Goal: Task Accomplishment & Management: Complete application form

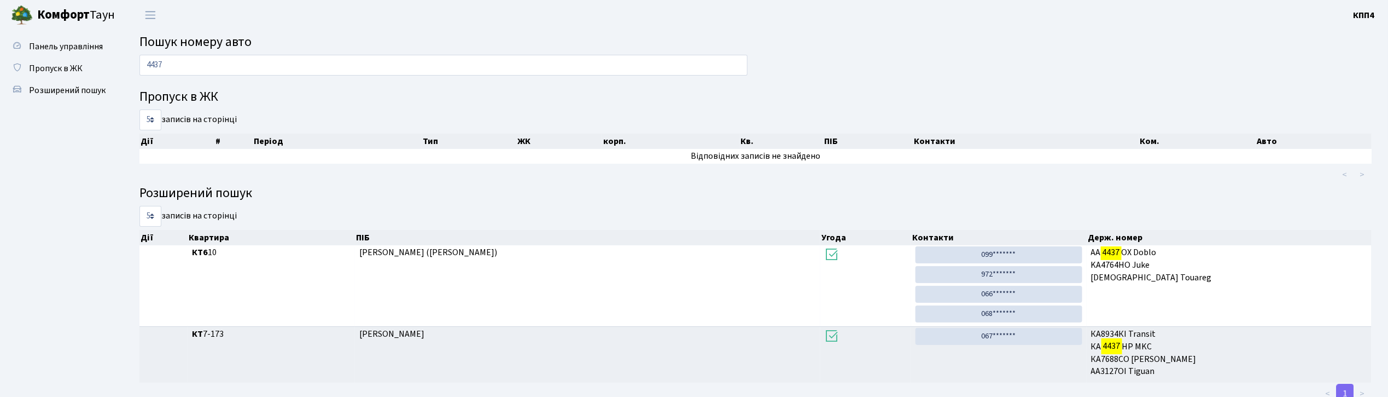
scroll to position [36, 0]
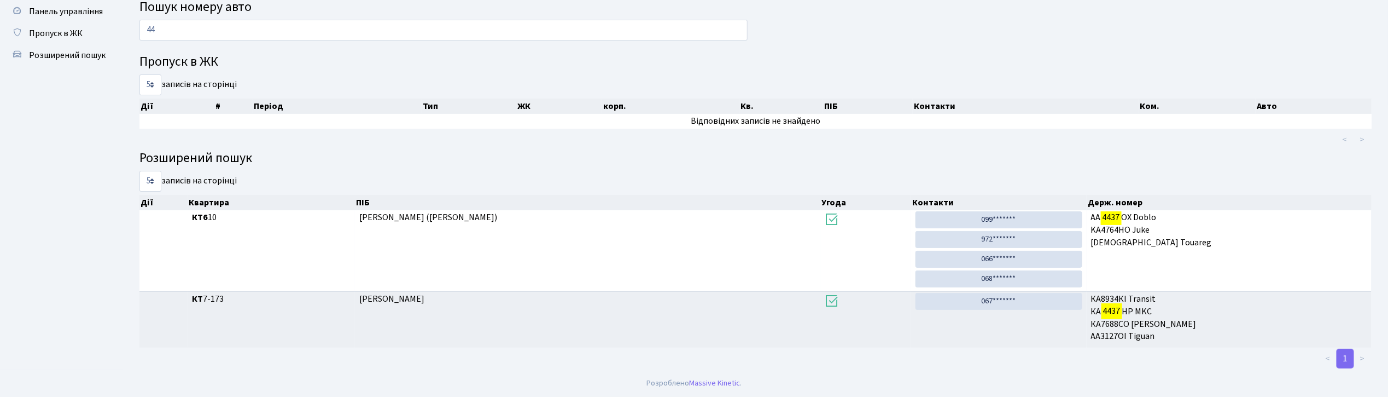
type input "4"
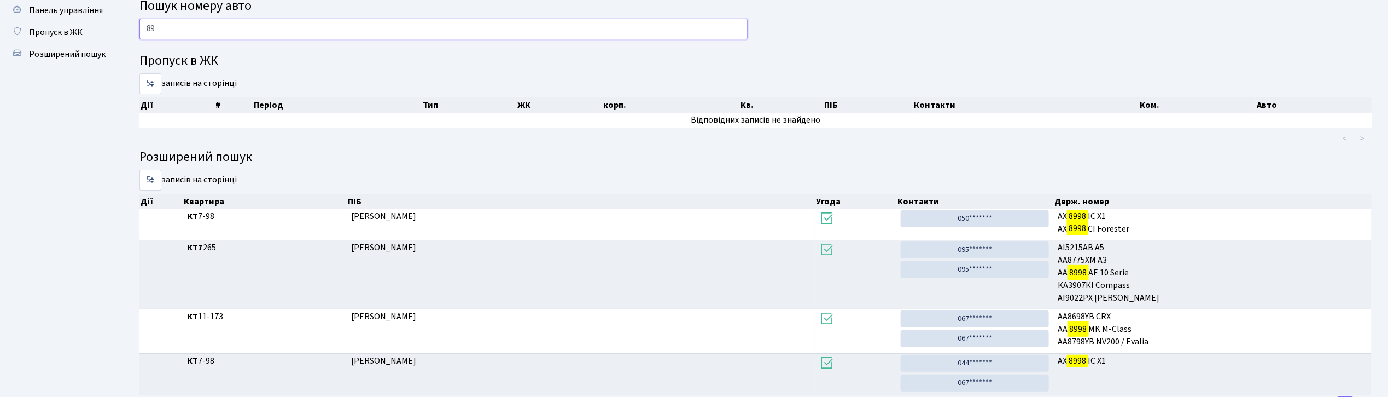
type input "8"
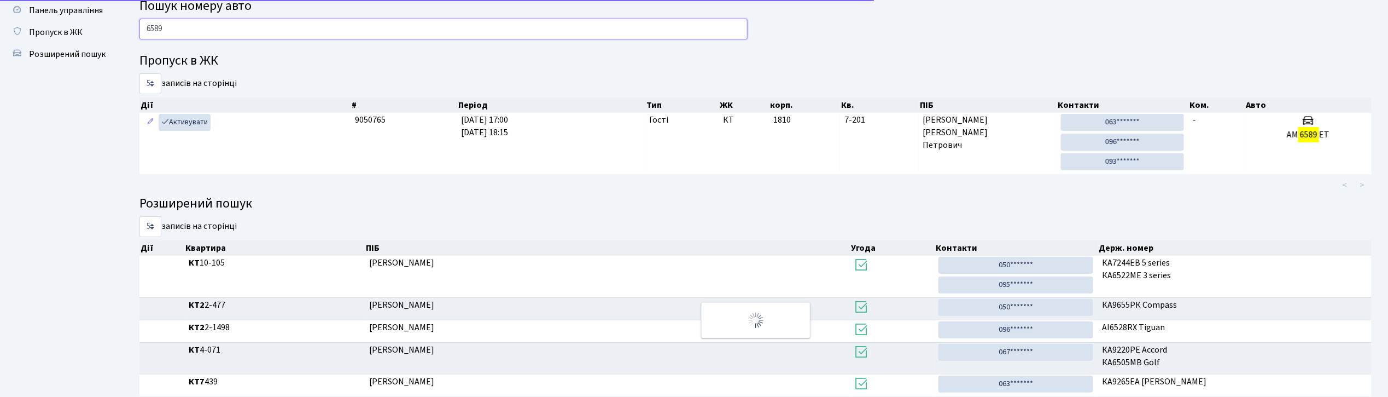
scroll to position [26, 0]
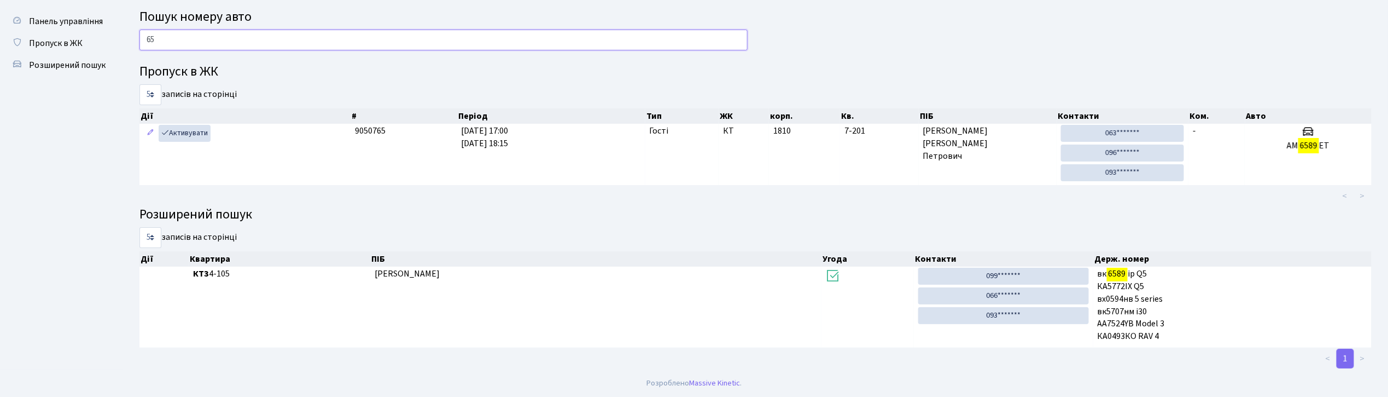
type input "6"
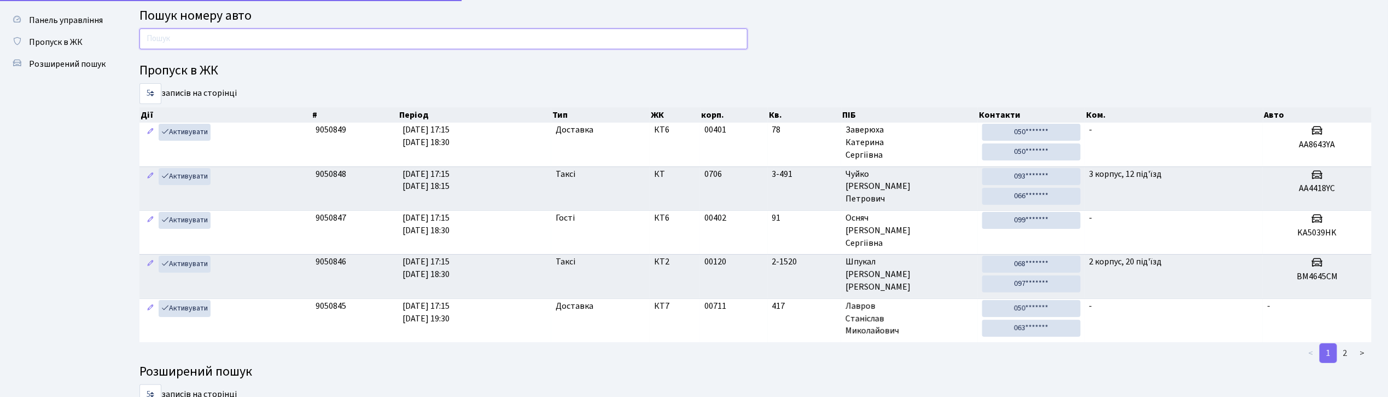
scroll to position [36, 0]
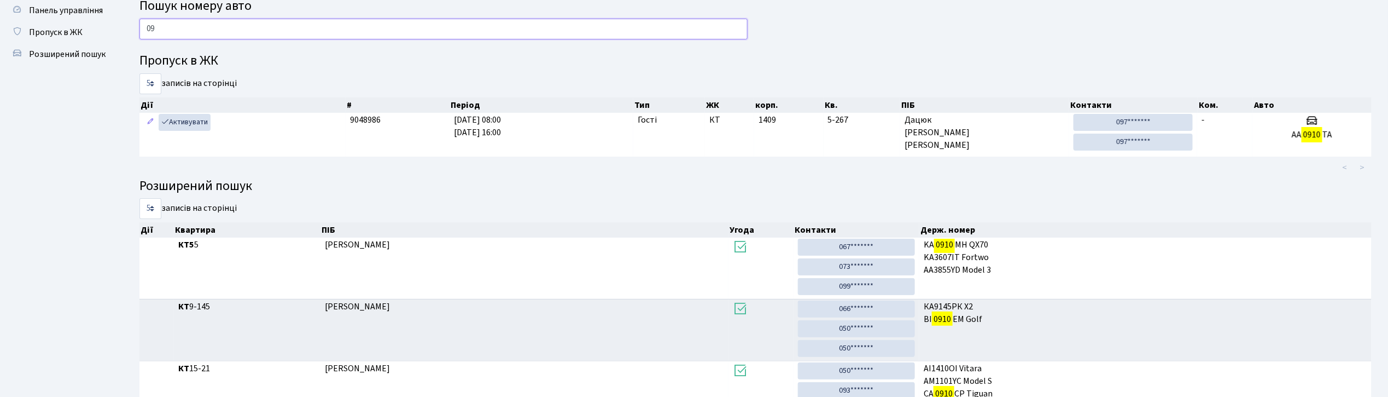
type input "0"
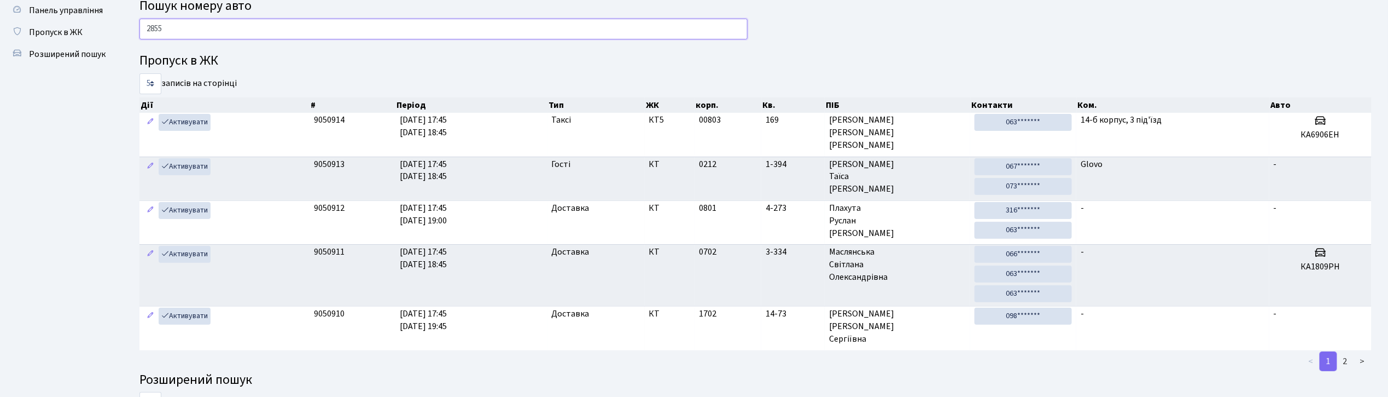
type input "2855"
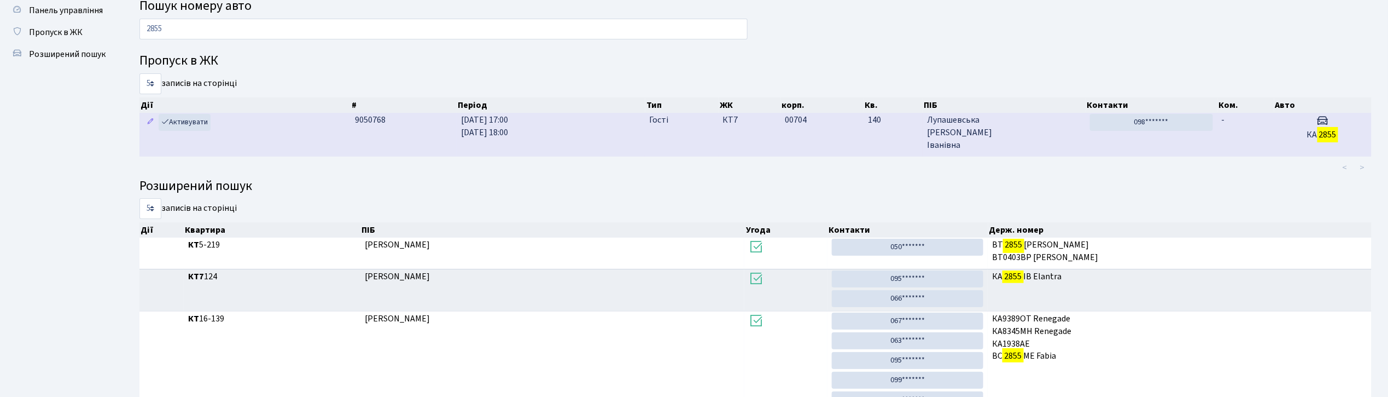
click at [565, 143] on td "07.10.2025 17:00 07.10.2025 18:00" at bounding box center [551, 134] width 188 height 43
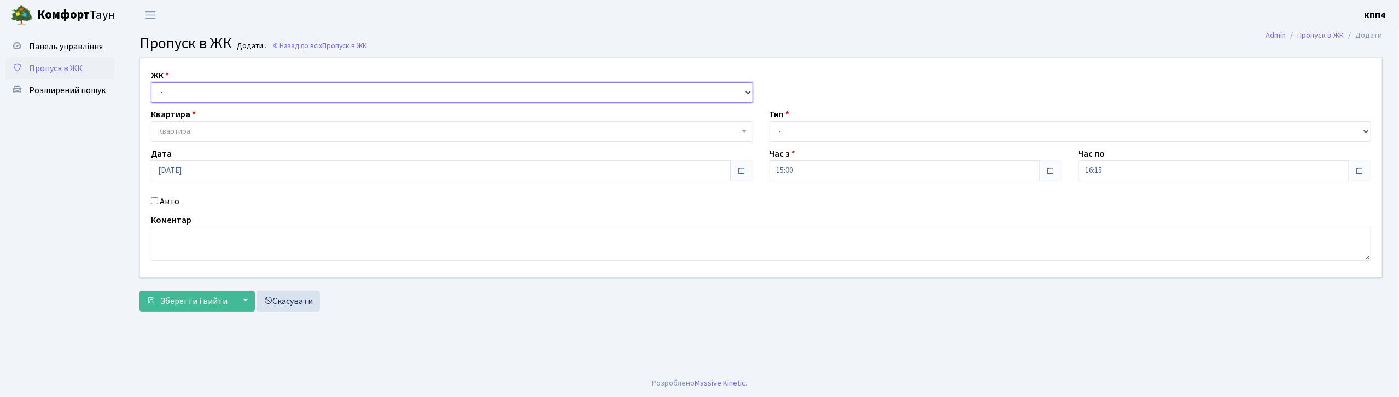
click at [235, 90] on select "- КТ, вул. Регенераторна, 4 КТ2, просп. [STREET_ADDRESS] [STREET_ADDRESS] [PERS…" at bounding box center [452, 92] width 602 height 21
select select "271"
click at [151, 82] on select "- КТ, вул. Регенераторна, 4 КТ2, просп. Соборності, 17 КТ3, вул. Березнева, 16 …" at bounding box center [452, 92] width 602 height 21
select select
click at [207, 130] on span "Квартира" at bounding box center [448, 131] width 581 height 11
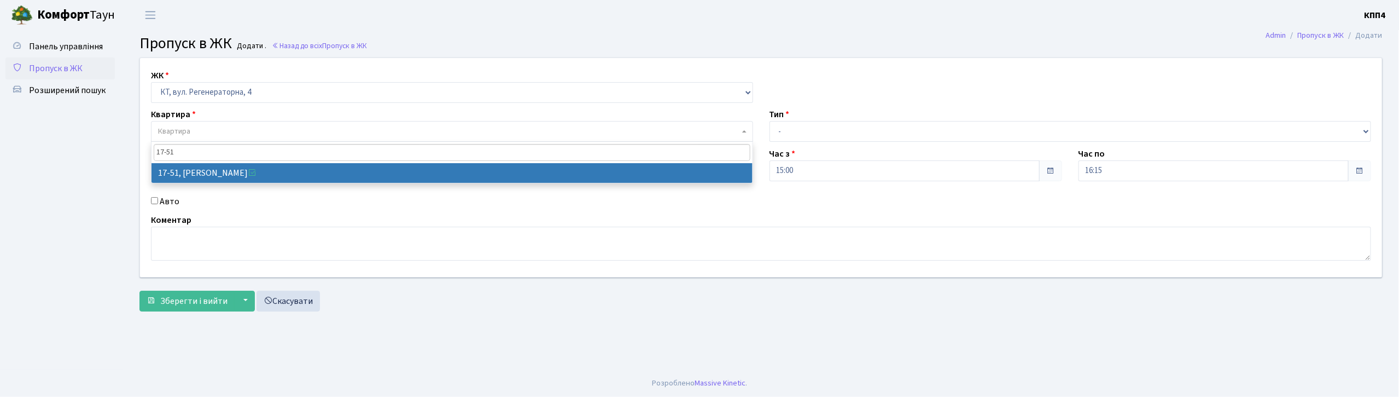
type input "17-51"
select select "9005"
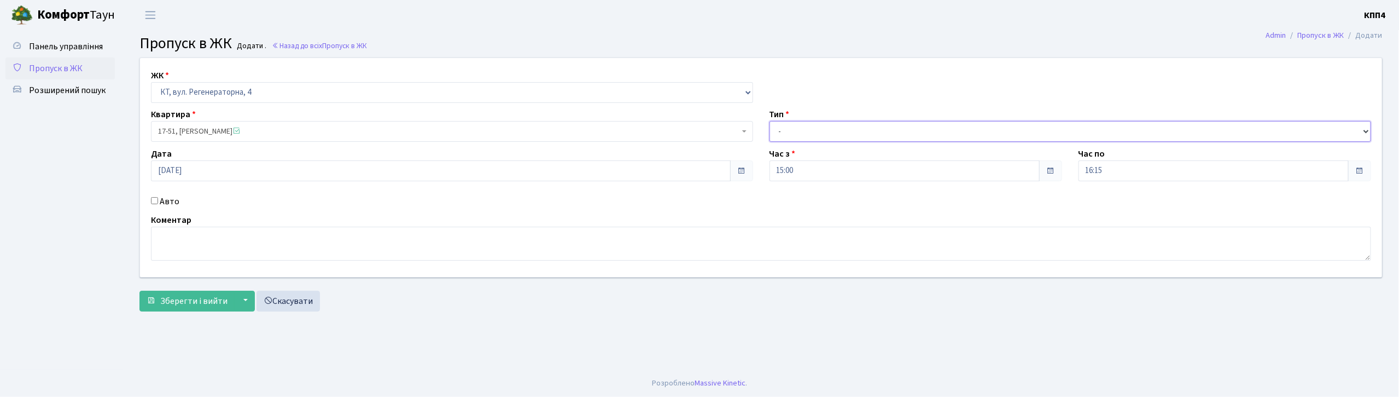
click at [828, 134] on select "- Доставка Таксі Гості Сервіс" at bounding box center [1071, 131] width 602 height 21
select select "3"
click at [770, 121] on select "- Доставка Таксі Гості Сервіс" at bounding box center [1071, 131] width 602 height 21
click at [222, 175] on input "07.10.2025" at bounding box center [441, 170] width 580 height 21
click at [195, 85] on td "8" at bounding box center [195, 82] width 16 height 16
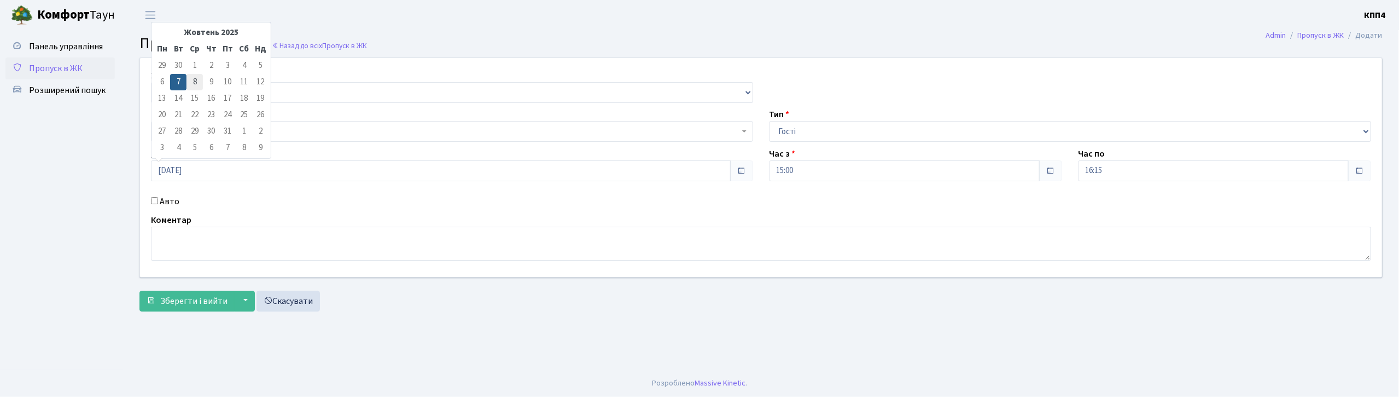
type input "08.10.2025"
click at [418, 250] on textarea at bounding box center [761, 243] width 1220 height 34
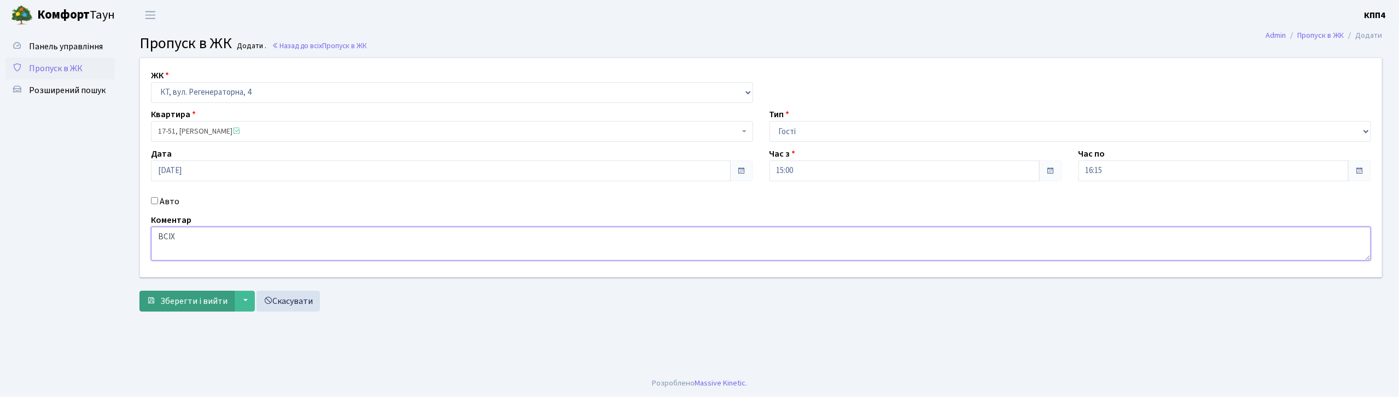
type textarea "ВСІХ"
click at [201, 301] on span "Зберегти і вийти" at bounding box center [193, 301] width 67 height 12
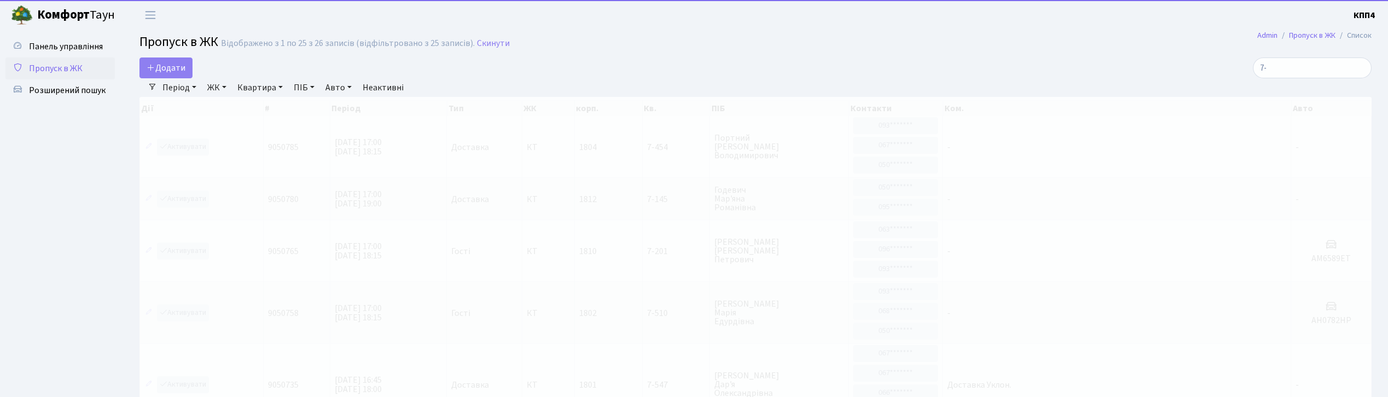
select select "25"
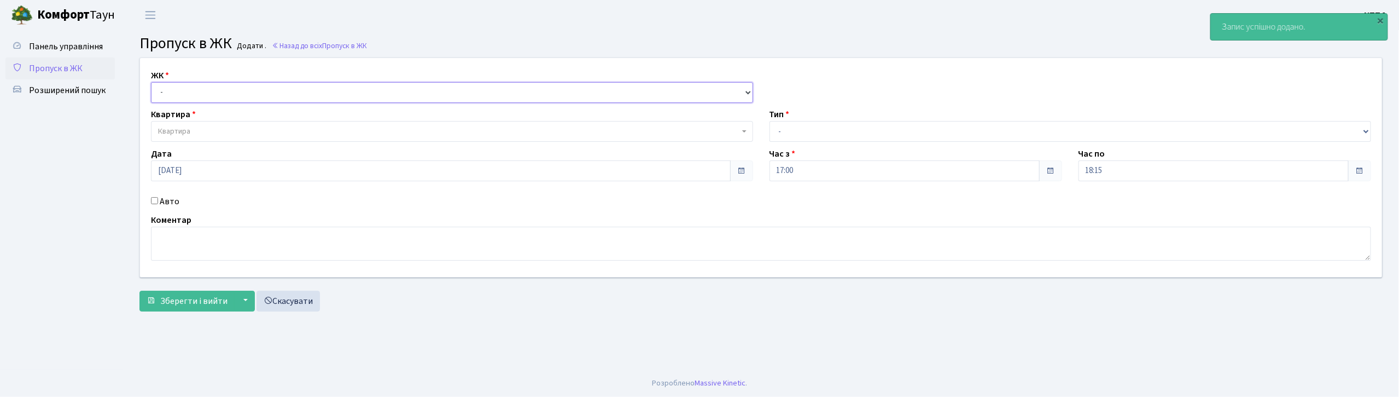
click at [195, 92] on select "- КТ, вул. Регенераторна, 4 КТ2, просп. Соборності, 17 КТ3, вул. Березнева, 16 …" at bounding box center [452, 92] width 602 height 21
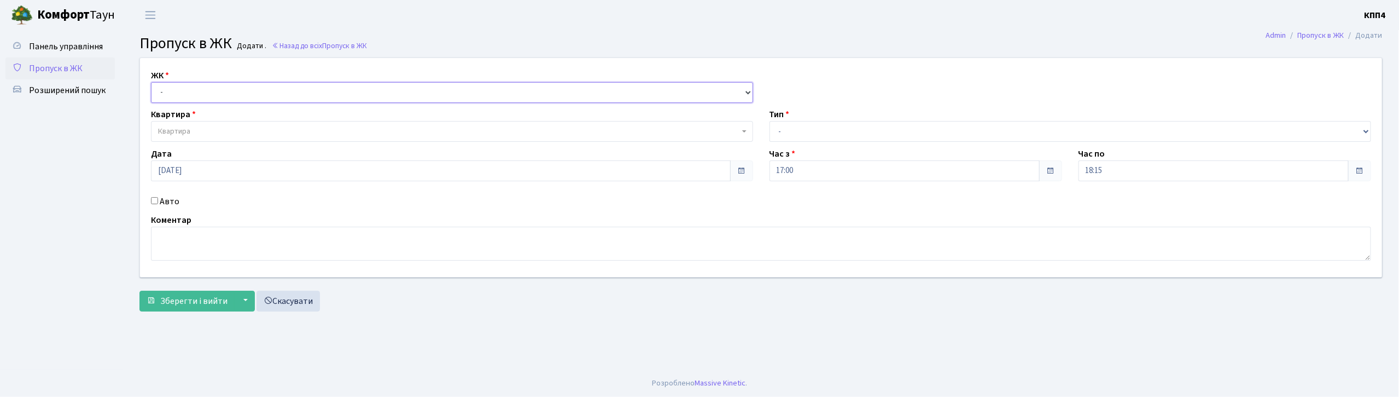
select select "271"
click at [151, 82] on select "- КТ, вул. Регенераторна, 4 КТ2, просп. Соборності, 17 КТ3, вул. Березнева, 16 …" at bounding box center [452, 92] width 602 height 21
select select
click at [200, 132] on span "Квартира" at bounding box center [448, 131] width 581 height 11
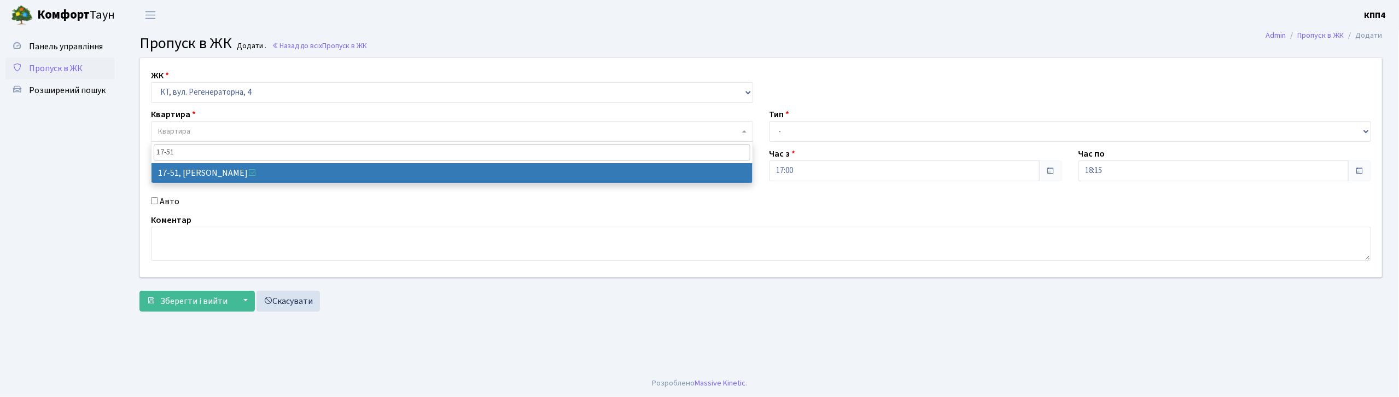
type input "17-51"
select select "9005"
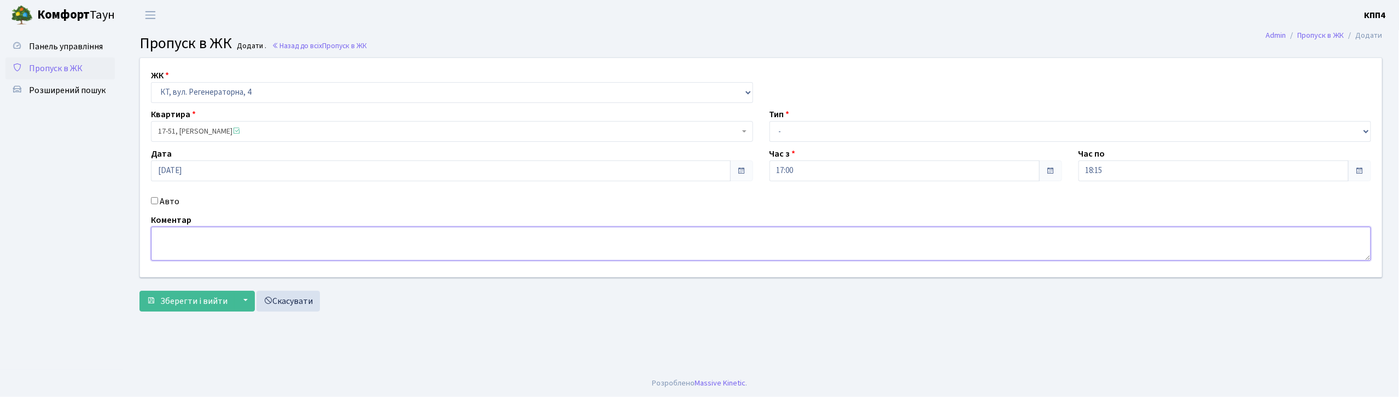
click at [231, 238] on textarea at bounding box center [761, 243] width 1220 height 34
type textarea "ВСІХ"
click at [219, 169] on input "[DATE]" at bounding box center [441, 170] width 580 height 21
click at [191, 79] on td "8" at bounding box center [195, 82] width 16 height 16
type input "08.10.2025"
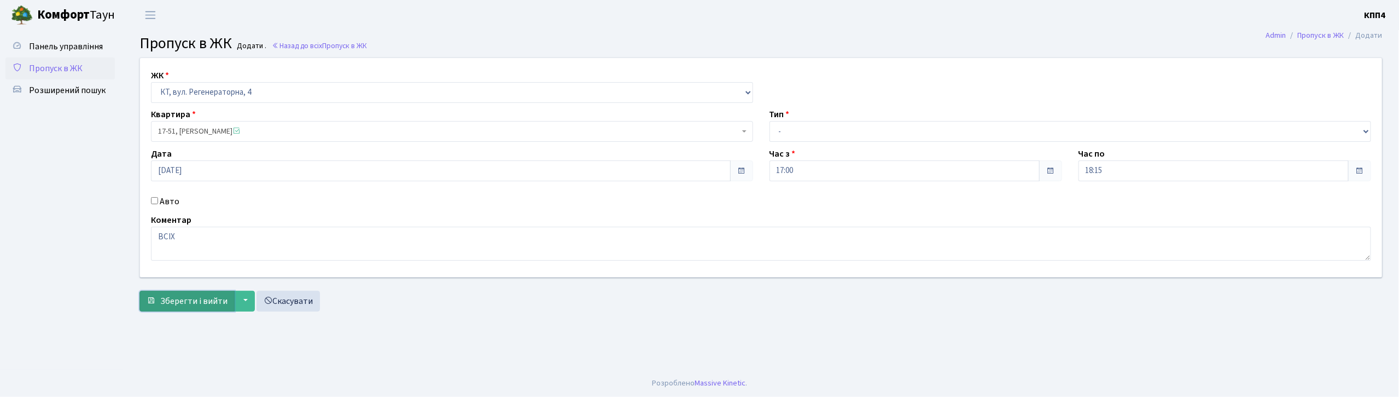
click at [206, 303] on span "Зберегти і вийти" at bounding box center [193, 301] width 67 height 12
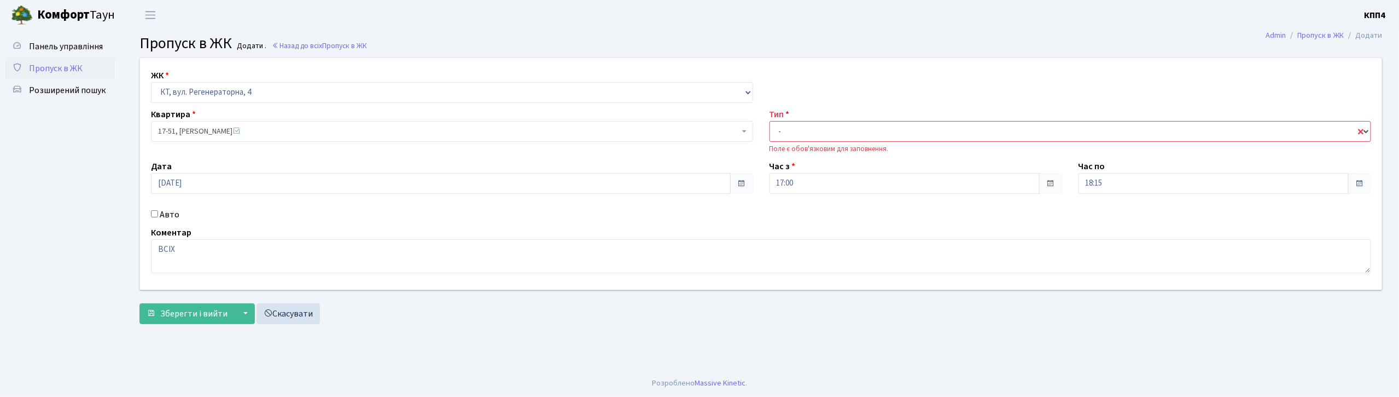
click at [816, 130] on select "- Доставка Таксі Гості Сервіс" at bounding box center [1071, 131] width 602 height 21
select select "3"
click at [770, 121] on select "- Доставка Таксі Гості Сервіс" at bounding box center [1071, 131] width 602 height 21
click at [188, 306] on button "Зберегти і вийти" at bounding box center [186, 313] width 95 height 21
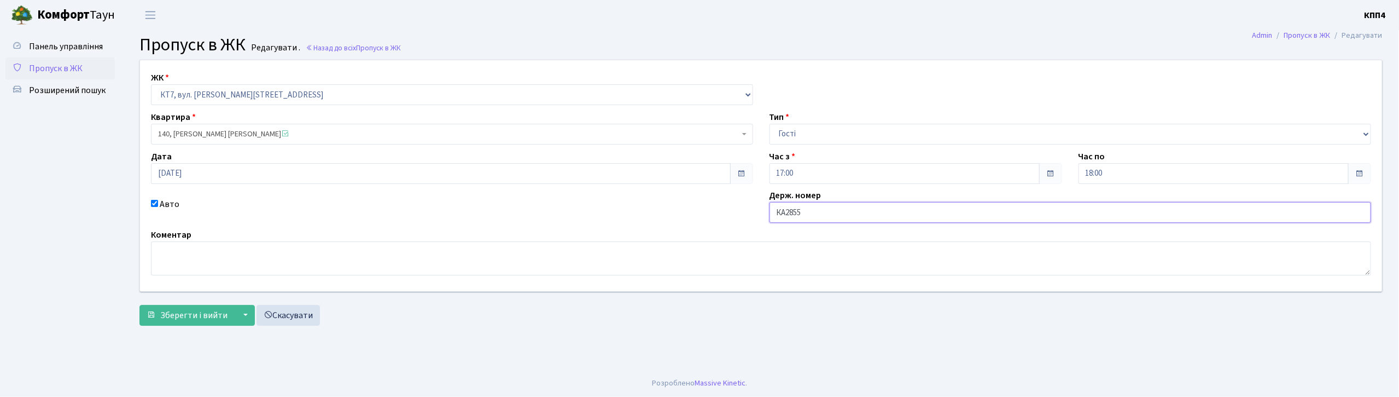
click at [808, 211] on input "КА2855" at bounding box center [1071, 212] width 602 height 21
type input "КА2855ЕО"
click at [194, 310] on span "Зберегти і вийти" at bounding box center [193, 315] width 67 height 12
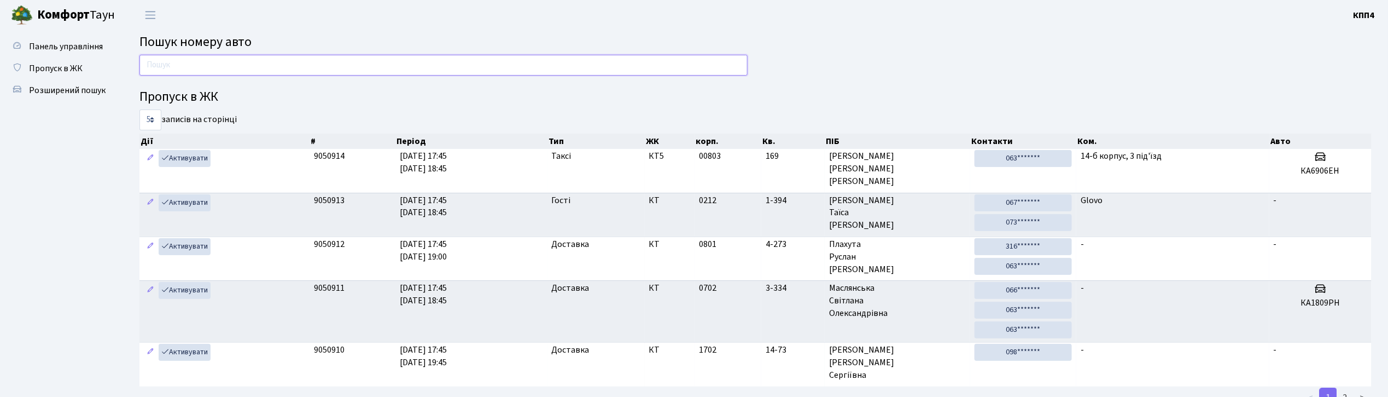
click at [239, 58] on input "text" at bounding box center [443, 65] width 608 height 21
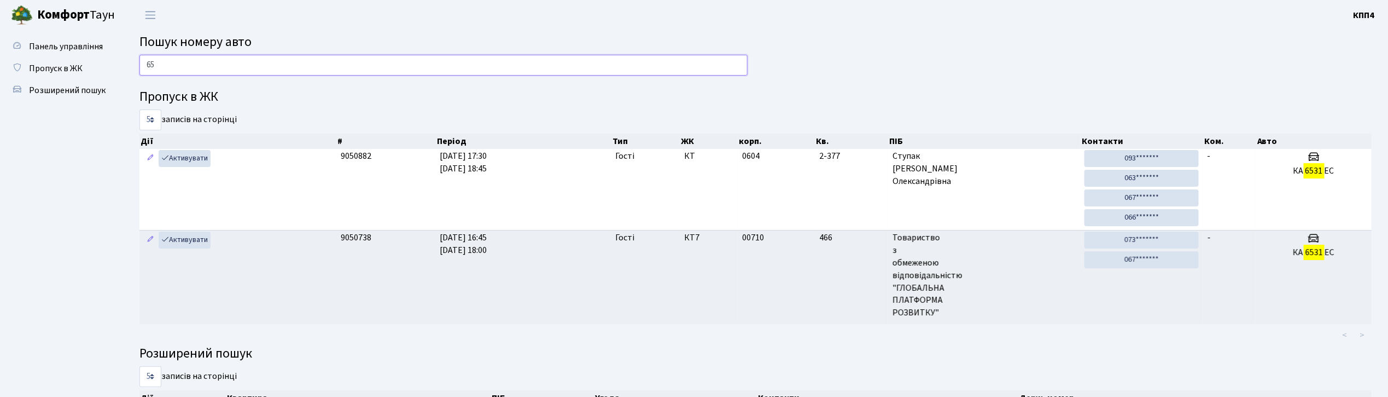
type input "6"
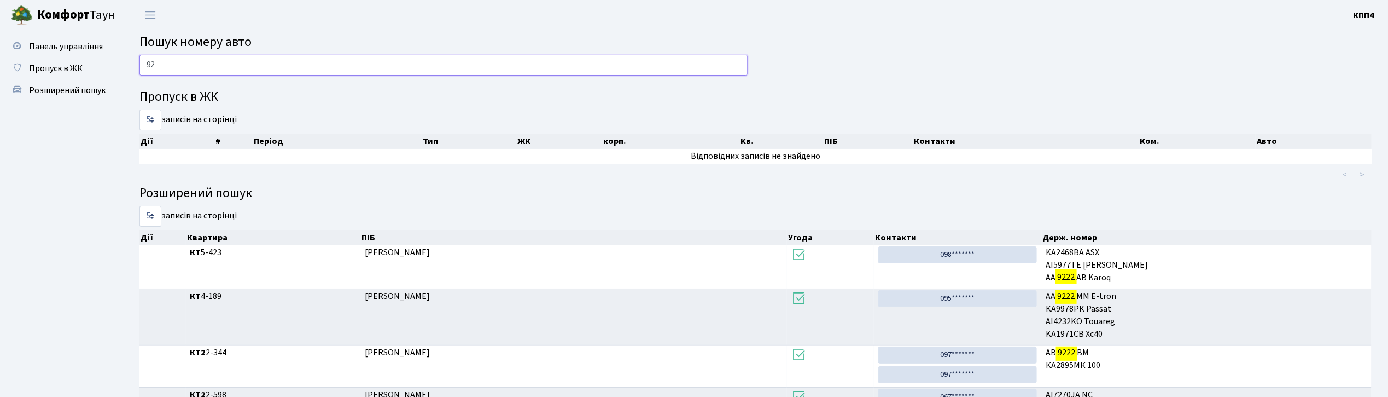
type input "9"
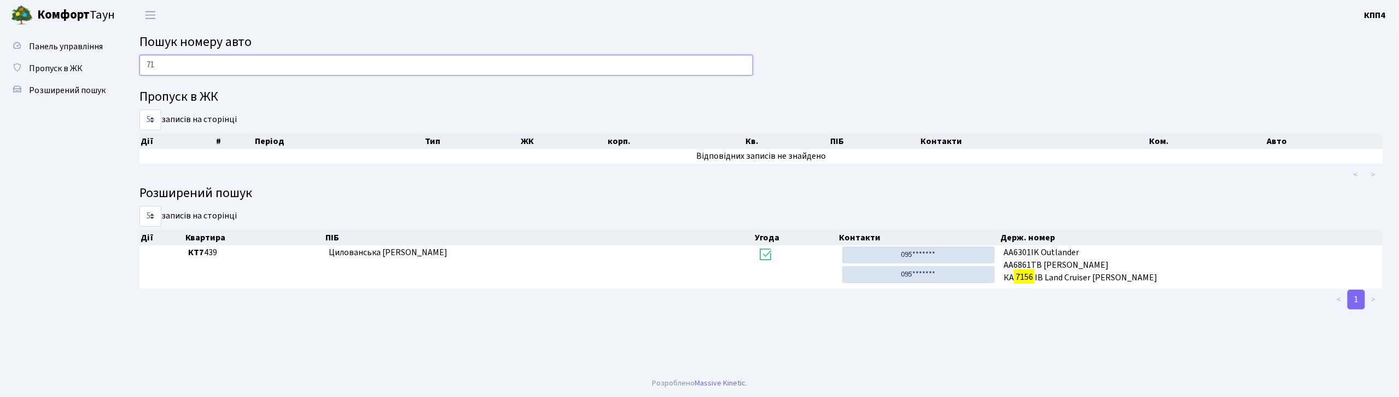
type input "7"
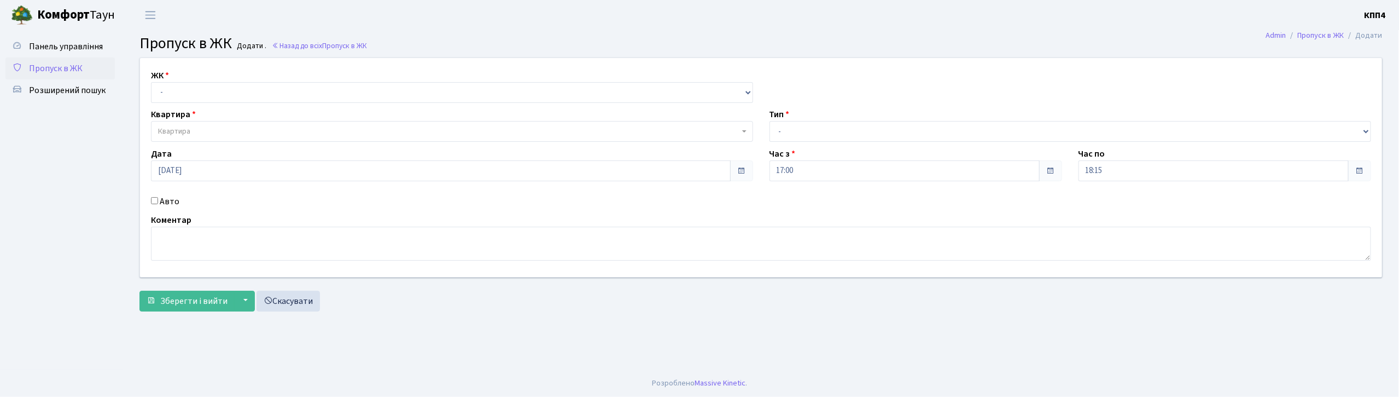
click at [158, 199] on input "Авто" at bounding box center [154, 200] width 7 height 7
checkbox input "true"
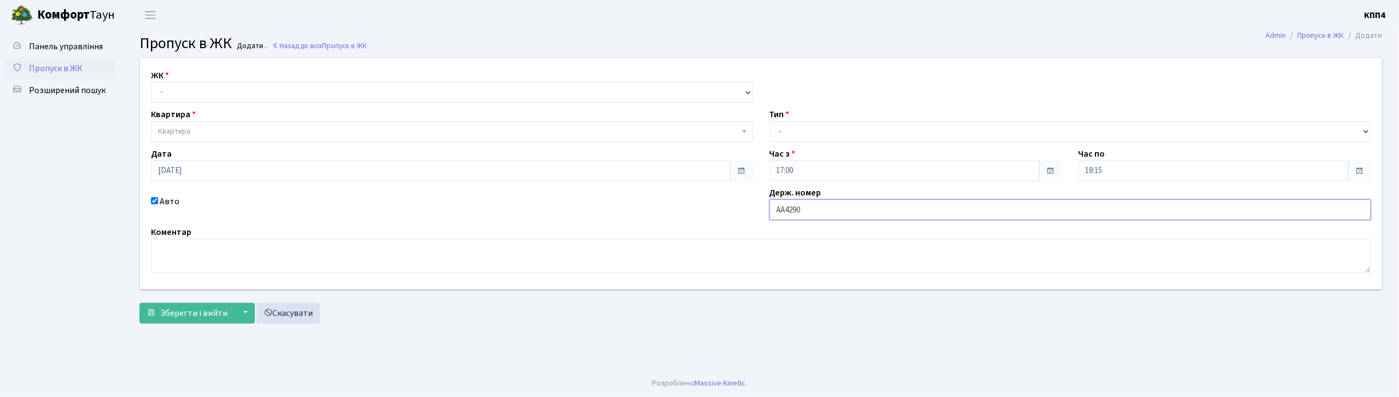
type input "АА4290ТЕ"
click at [275, 95] on select "- КТ, вул. Регенераторна, 4 КТ2, просп. Соборності, 17 КТ3, вул. Березнева, 16 …" at bounding box center [452, 92] width 602 height 21
select select "271"
click at [151, 82] on select "- КТ, вул. Регенераторна, 4 КТ2, просп. Соборності, 17 КТ3, вул. Березнева, 16 …" at bounding box center [452, 92] width 602 height 21
select select
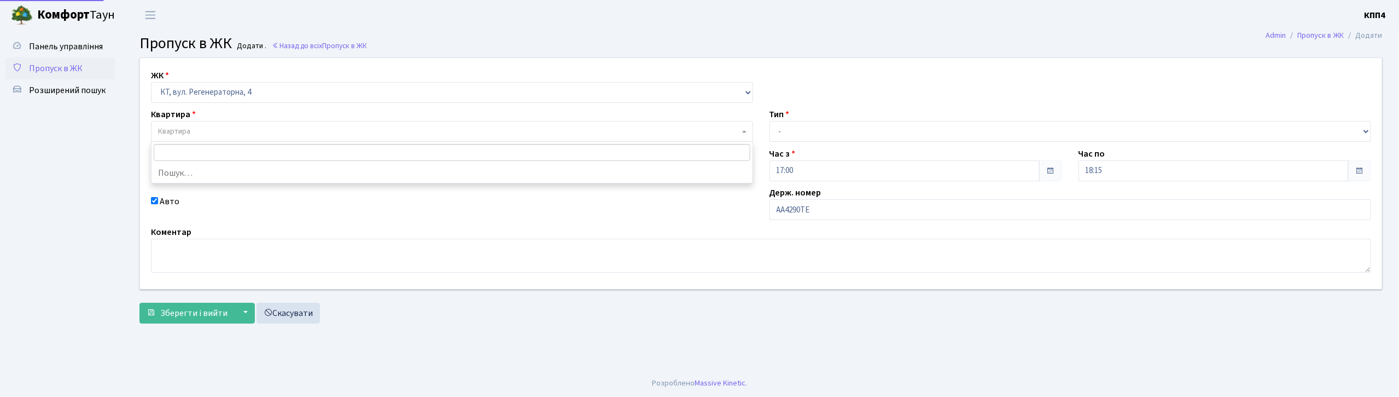
click at [282, 127] on span "Квартира" at bounding box center [448, 131] width 581 height 11
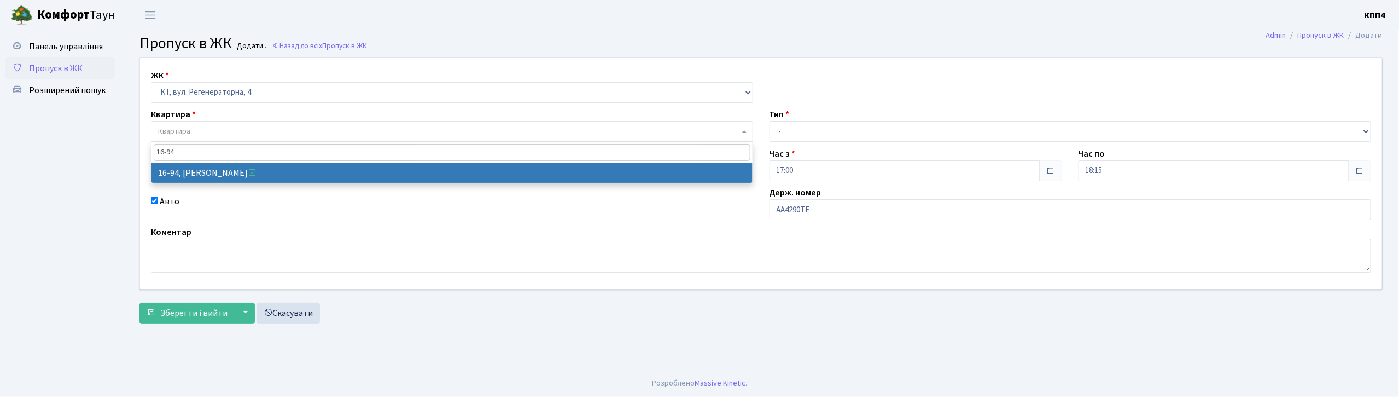
type input "16-94"
select select "8655"
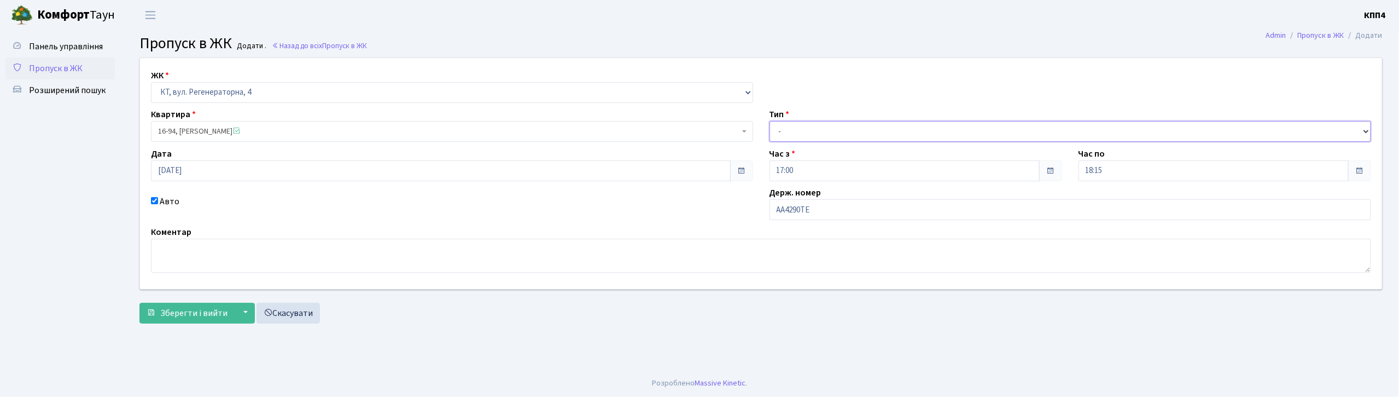
drag, startPoint x: 831, startPoint y: 132, endPoint x: 832, endPoint y: 140, distance: 7.7
click at [832, 140] on select "- Доставка Таксі Гості Сервіс" at bounding box center [1071, 131] width 602 height 21
select select "3"
click at [770, 121] on select "- Доставка Таксі Гості Сервіс" at bounding box center [1071, 131] width 602 height 21
click at [202, 316] on span "Зберегти і вийти" at bounding box center [193, 313] width 67 height 12
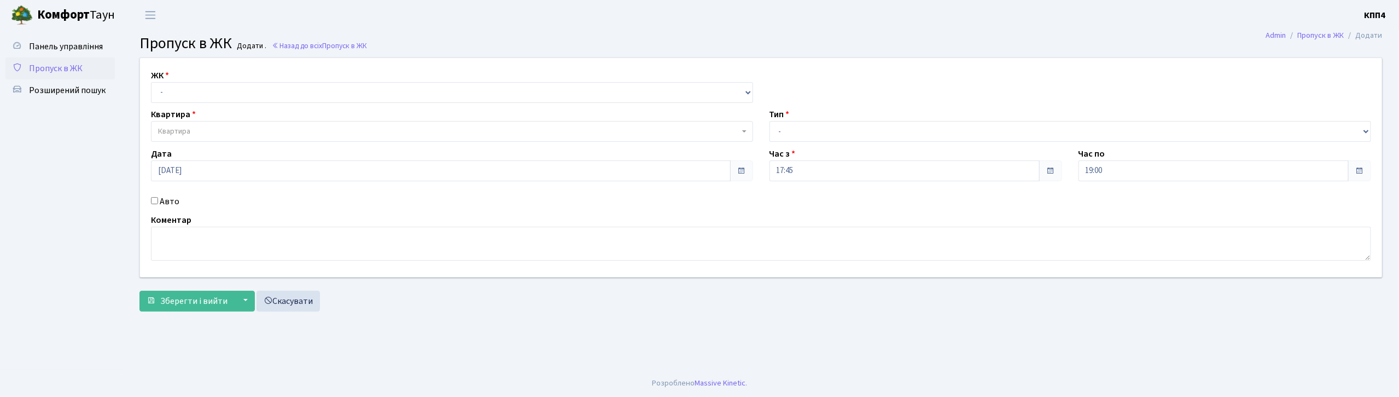
click at [154, 201] on input "Авто" at bounding box center [154, 200] width 7 height 7
checkbox input "true"
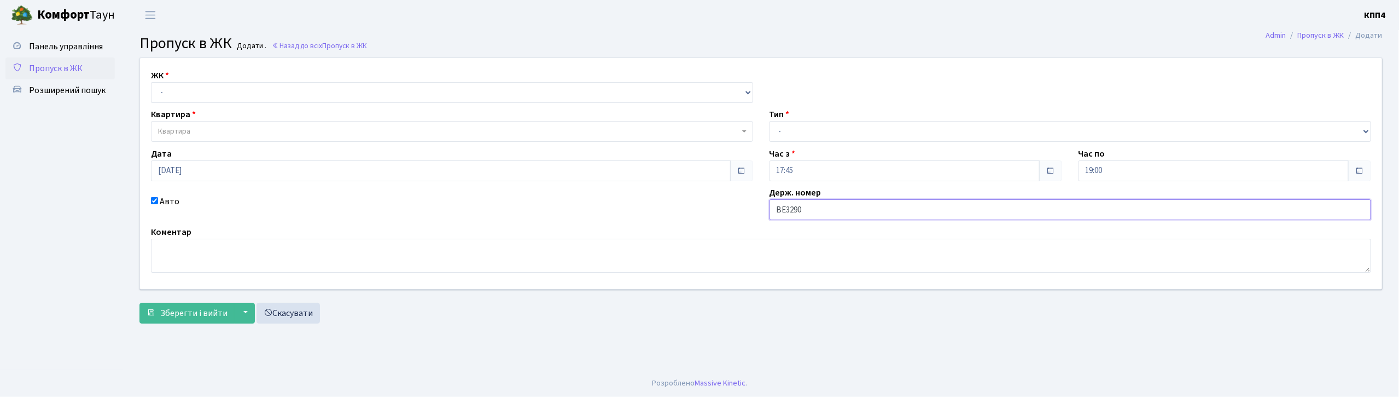
type input "ВЕ3290АО"
click at [203, 95] on select "- КТ, вул. Регенераторна, 4 КТ2, просп. Соборності, 17 КТ3, вул. Березнева, 16 …" at bounding box center [452, 92] width 602 height 21
select select "271"
click at [151, 82] on select "- КТ, вул. Регенераторна, 4 КТ2, просп. Соборності, 17 КТ3, вул. Березнева, 16 …" at bounding box center [452, 92] width 602 height 21
select select
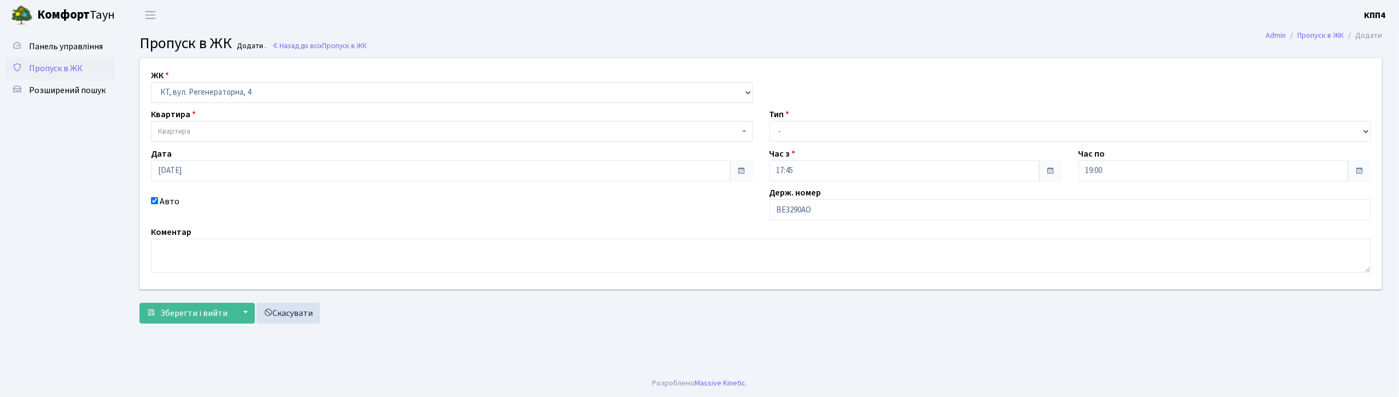
click at [220, 127] on span "Квартира" at bounding box center [448, 131] width 581 height 11
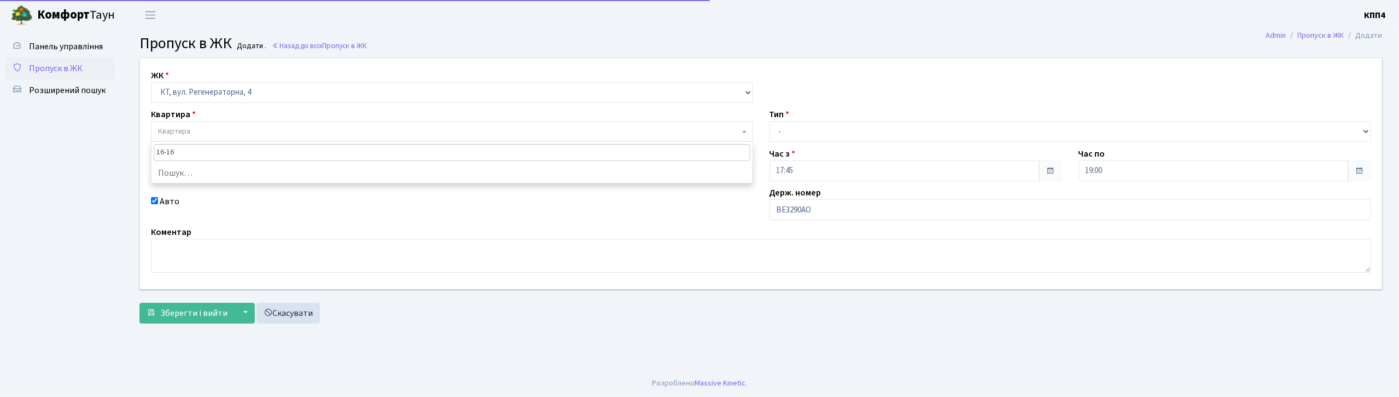
type input "16-162"
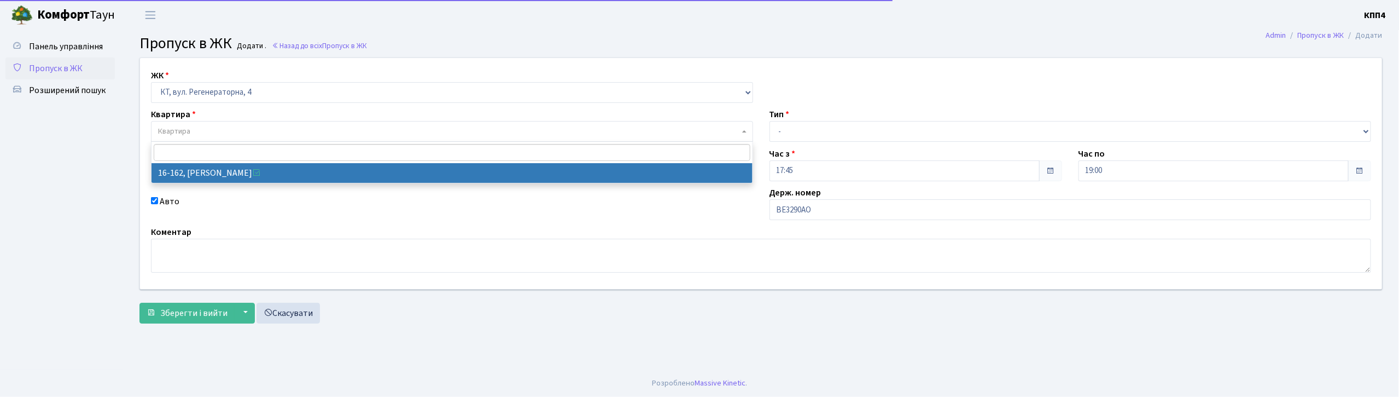
select select "8723"
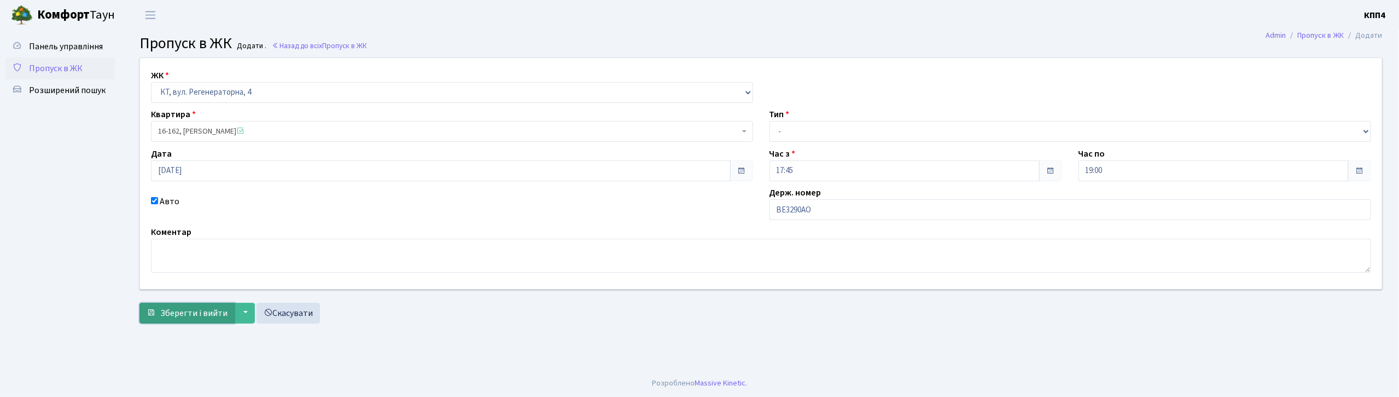
click at [197, 313] on span "Зберегти і вийти" at bounding box center [193, 313] width 67 height 12
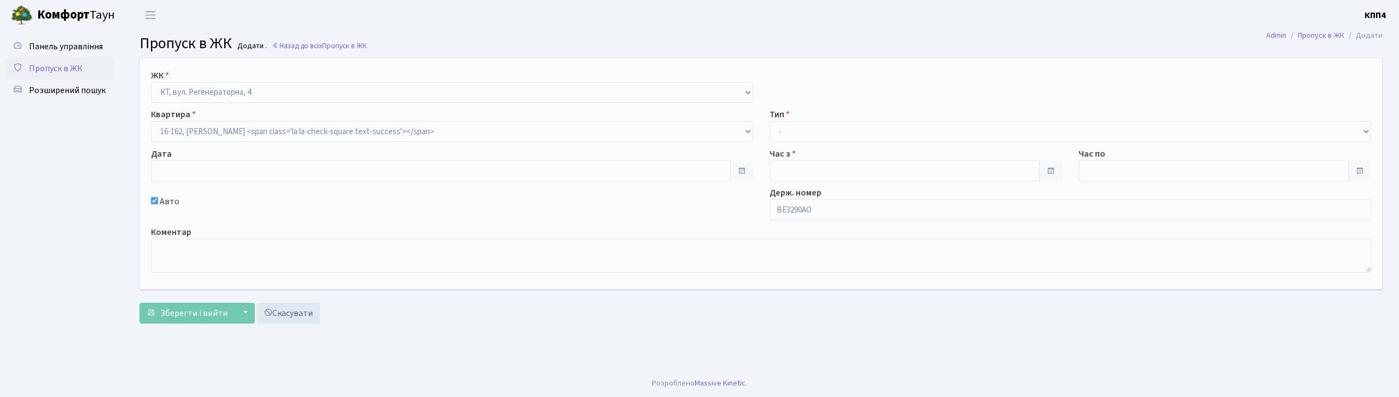
type input "[DATE]"
type input "17:45"
type input "19:00"
checkbox input "true"
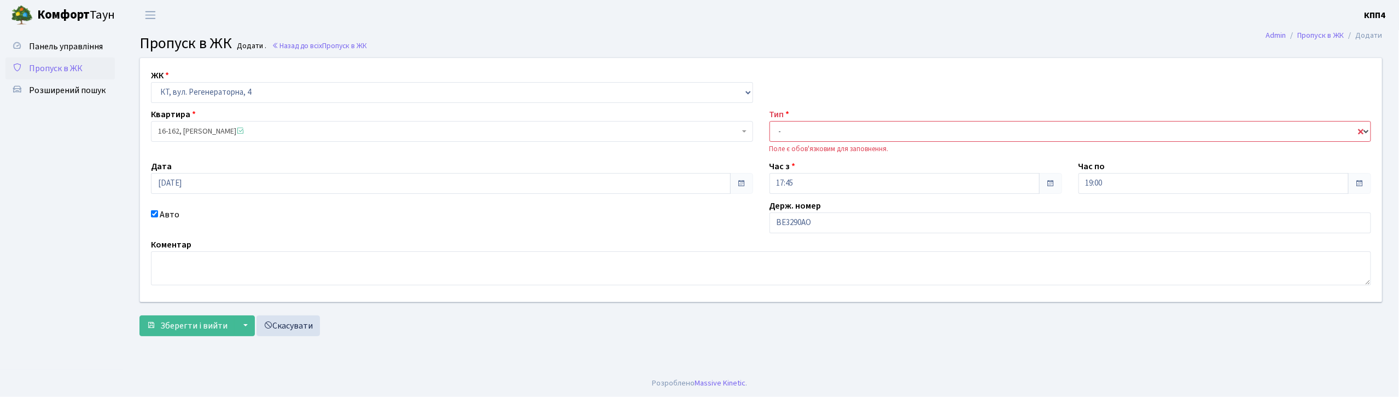
click at [811, 135] on select "- Доставка Таксі Гості Сервіс" at bounding box center [1071, 131] width 602 height 21
select select "3"
click at [770, 121] on select "- Доставка Таксі Гості Сервіс" at bounding box center [1071, 131] width 602 height 21
click at [187, 329] on span "Зберегти і вийти" at bounding box center [193, 325] width 67 height 12
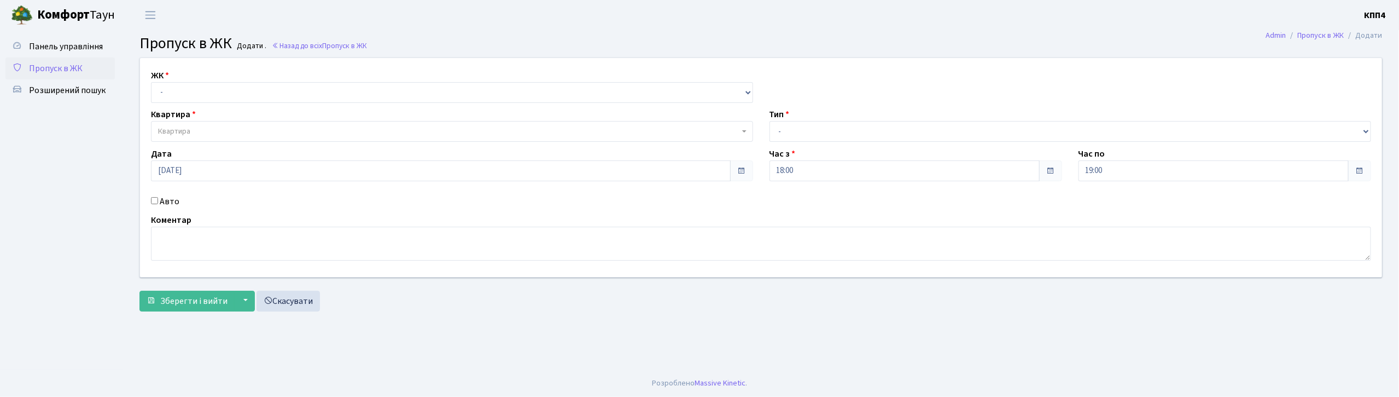
click at [152, 201] on input "Авто" at bounding box center [154, 200] width 7 height 7
checkbox input "true"
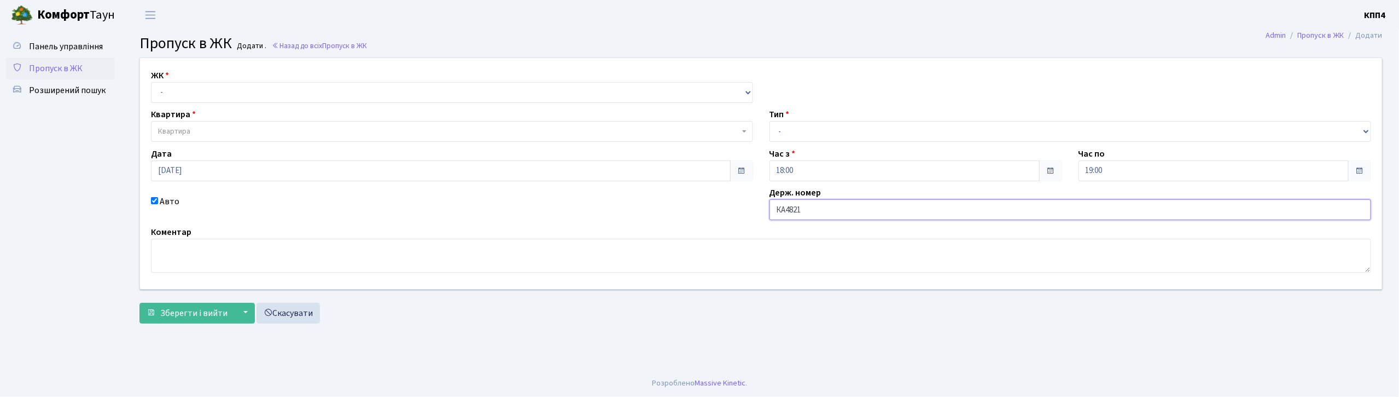
type input "КА4821МТ"
click at [314, 95] on select "- КТ, вул. Регенераторна, 4 КТ2, просп. Соборності, 17 КТ3, вул. Березнева, 16 …" at bounding box center [452, 92] width 602 height 21
select select "271"
click at [151, 82] on select "- КТ, вул. Регенераторна, 4 КТ2, просп. Соборності, 17 КТ3, вул. Березнева, 16 …" at bounding box center [452, 92] width 602 height 21
select select
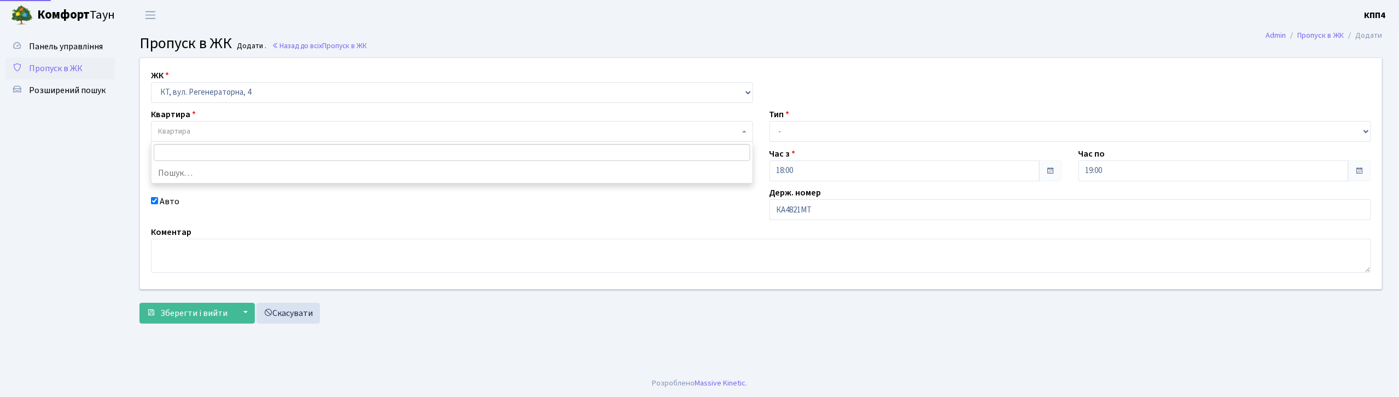
click at [300, 126] on span "Квартира" at bounding box center [448, 131] width 581 height 11
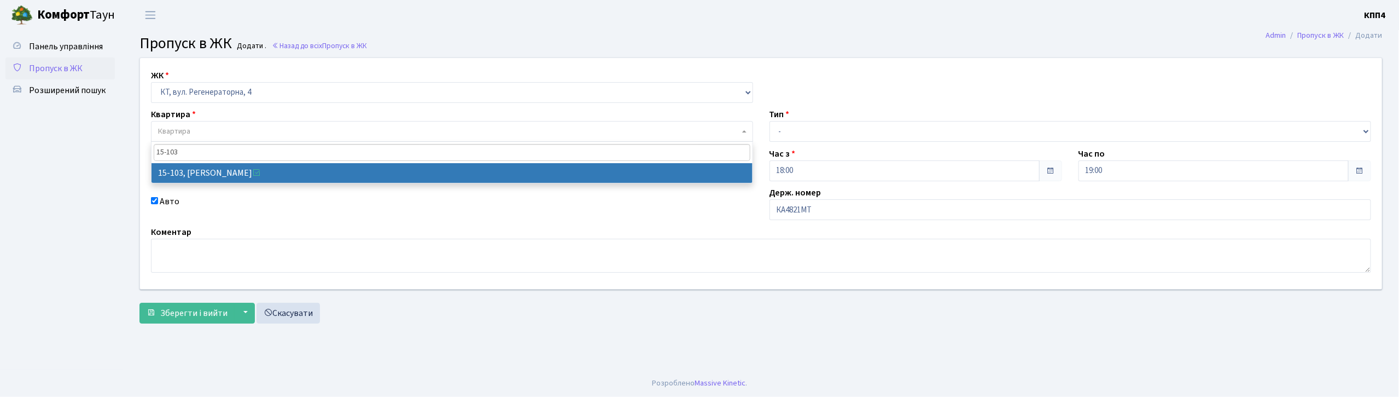
type input "15-103"
select select "8878"
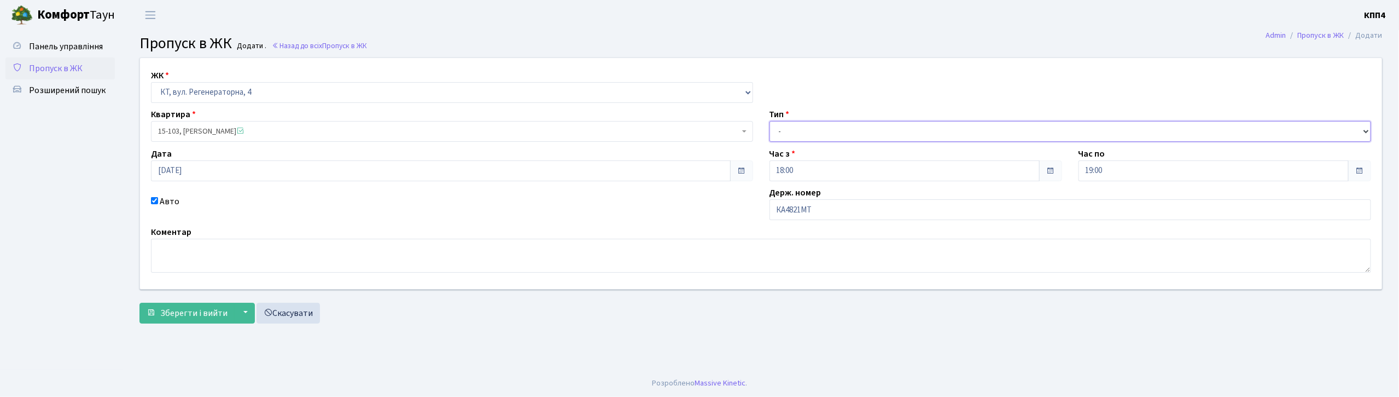
click at [857, 127] on select "- Доставка Таксі Гості Сервіс" at bounding box center [1071, 131] width 602 height 21
select select "3"
click at [770, 121] on select "- Доставка Таксі Гості Сервіс" at bounding box center [1071, 131] width 602 height 21
click at [180, 319] on button "Зберегти і вийти" at bounding box center [186, 312] width 95 height 21
